Goal: Task Accomplishment & Management: Complete application form

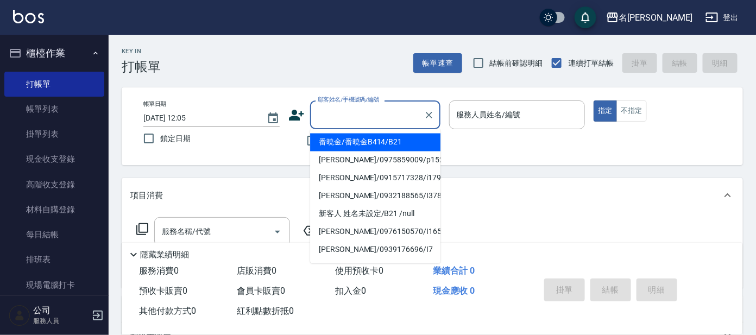
type input "ㄣ"
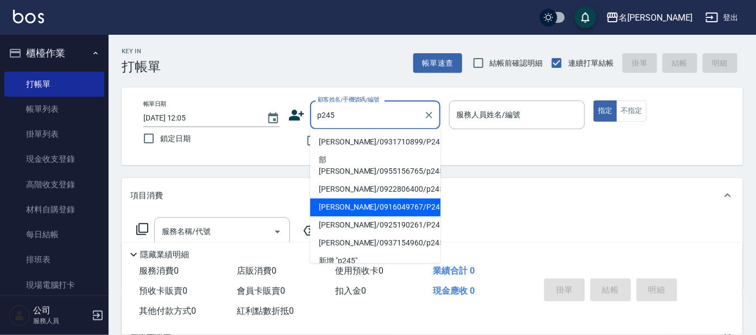
click at [404, 199] on li "[PERSON_NAME]/0916049767/P245" at bounding box center [375, 208] width 130 height 18
type input "[PERSON_NAME]/0916049767/P245"
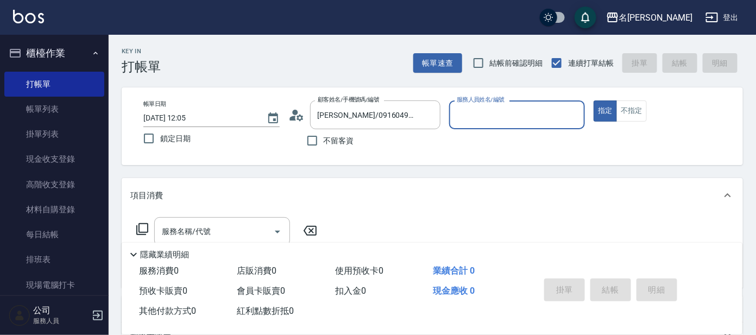
click at [506, 108] on input "服務人員姓名/編號" at bounding box center [517, 114] width 127 height 19
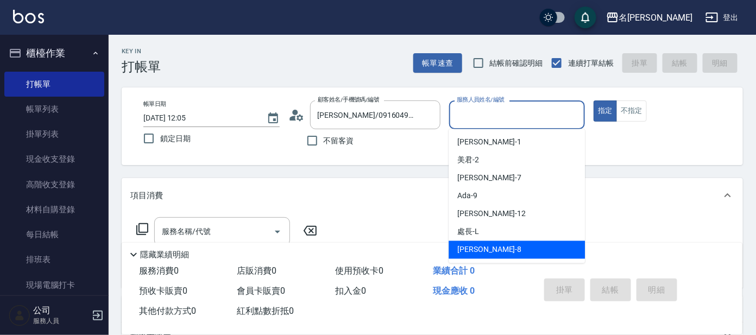
click at [487, 250] on div "[PERSON_NAME] -8" at bounding box center [517, 250] width 136 height 18
type input "[PERSON_NAME]-8"
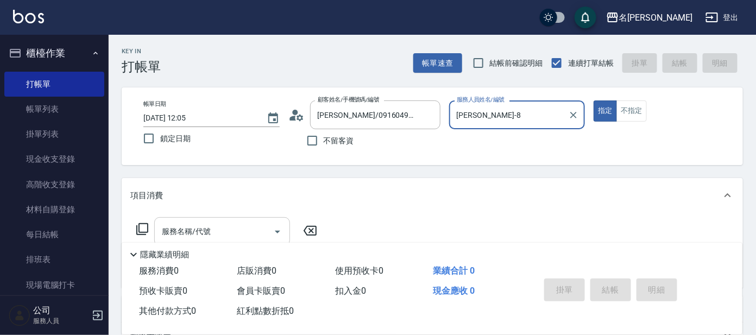
click at [221, 227] on input "服務名稱/代號" at bounding box center [214, 231] width 110 height 19
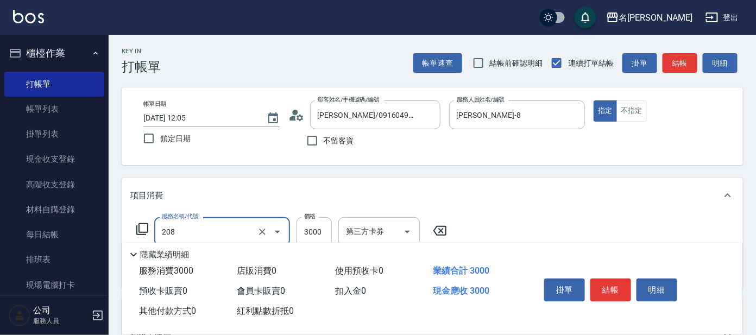
type input "調配燙(208)"
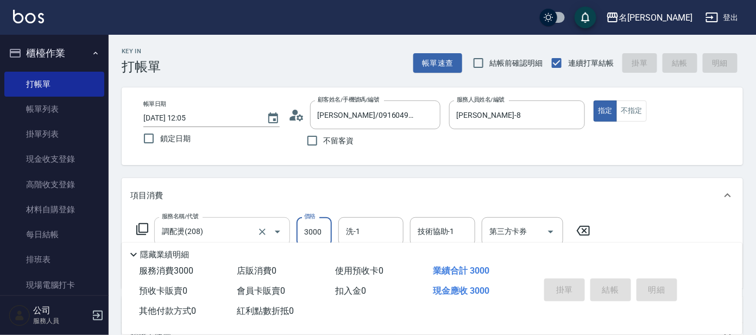
type input "[DATE] 14:53"
